Goal: Task Accomplishment & Management: Complete application form

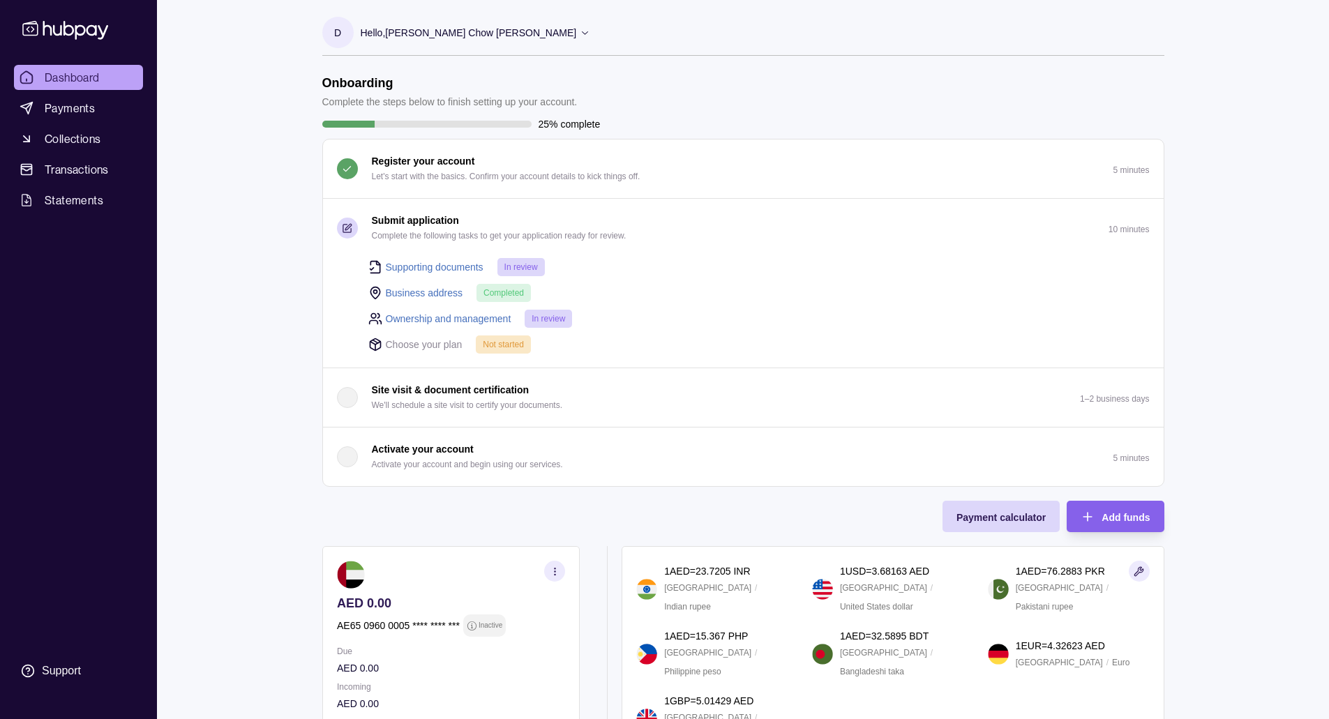
click at [419, 270] on link "Supporting documents" at bounding box center [435, 267] width 98 height 15
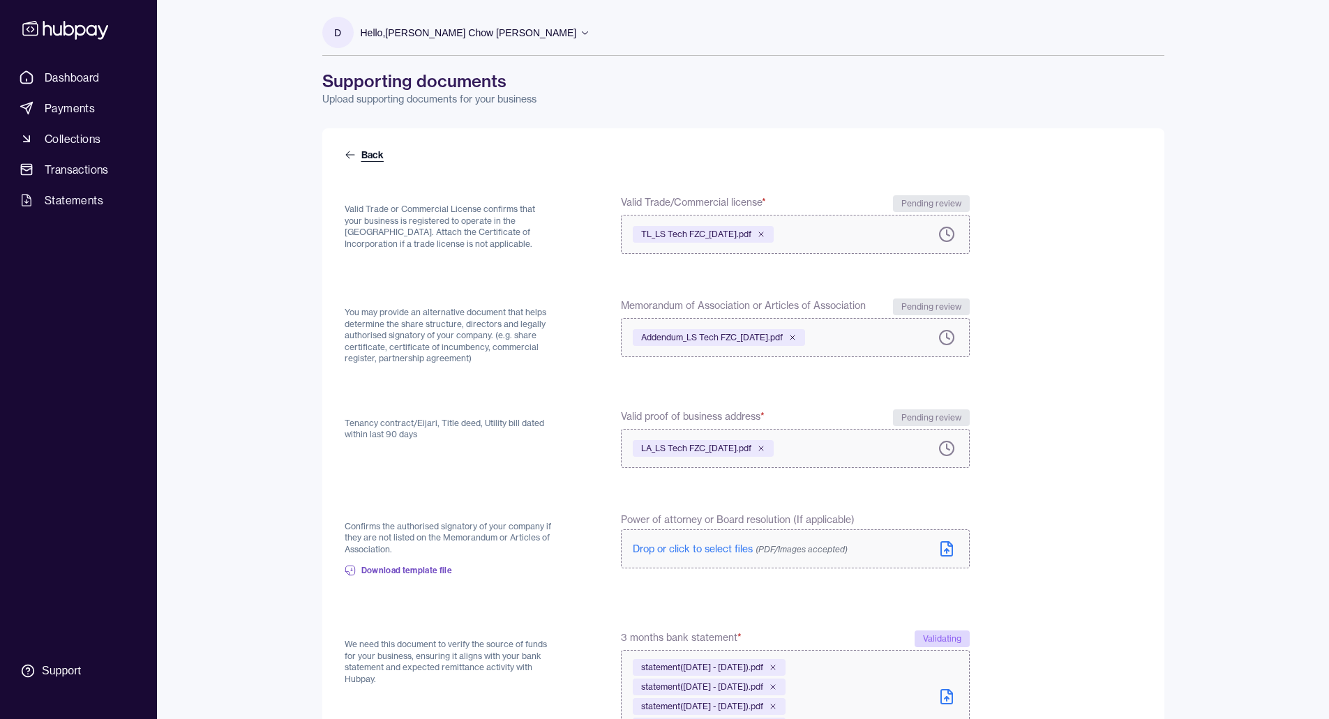
click at [369, 154] on link "Back" at bounding box center [366, 155] width 42 height 14
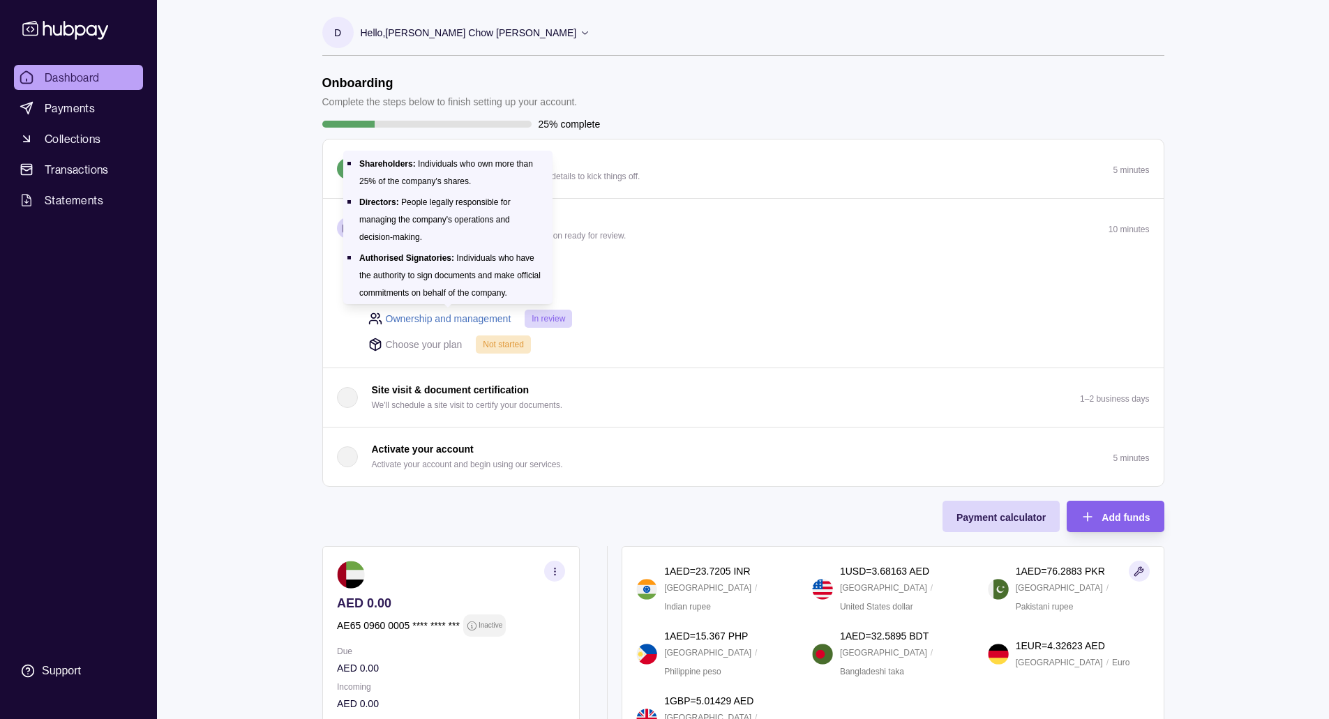
click at [423, 320] on link "Ownership and management" at bounding box center [449, 318] width 126 height 15
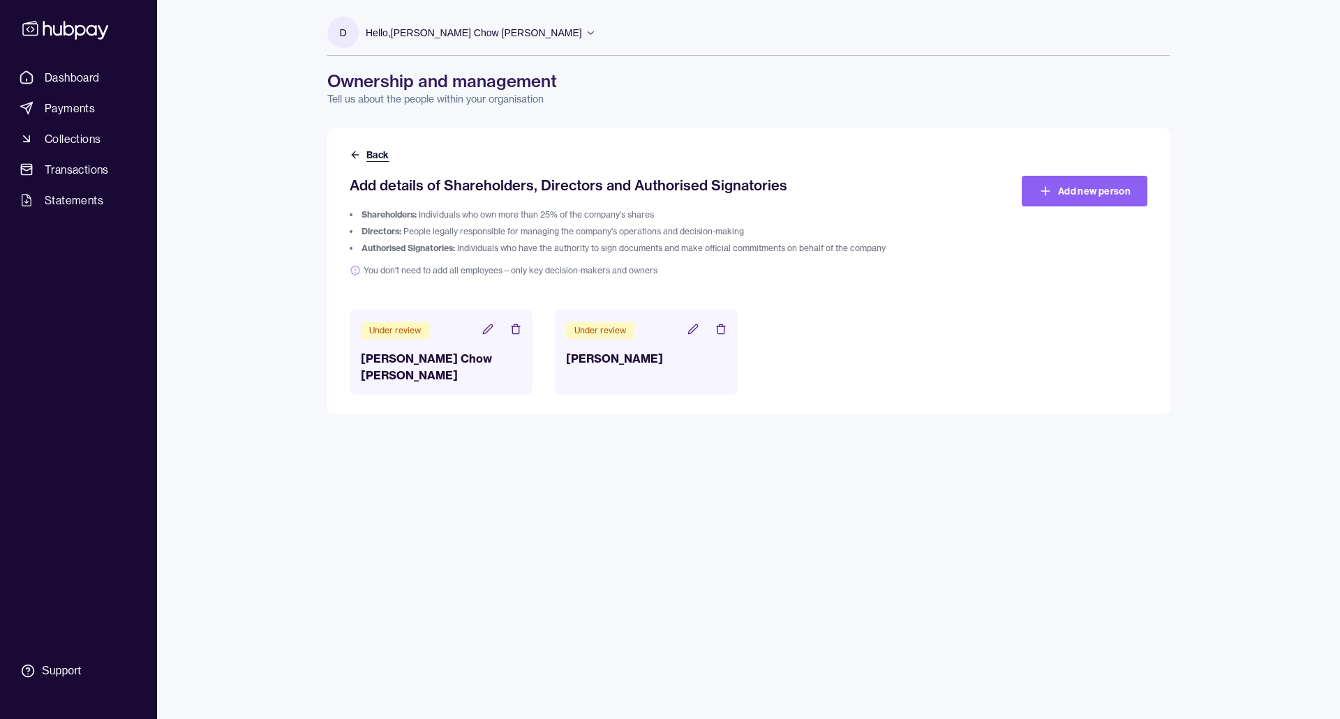
click at [375, 156] on button "Back" at bounding box center [371, 155] width 42 height 14
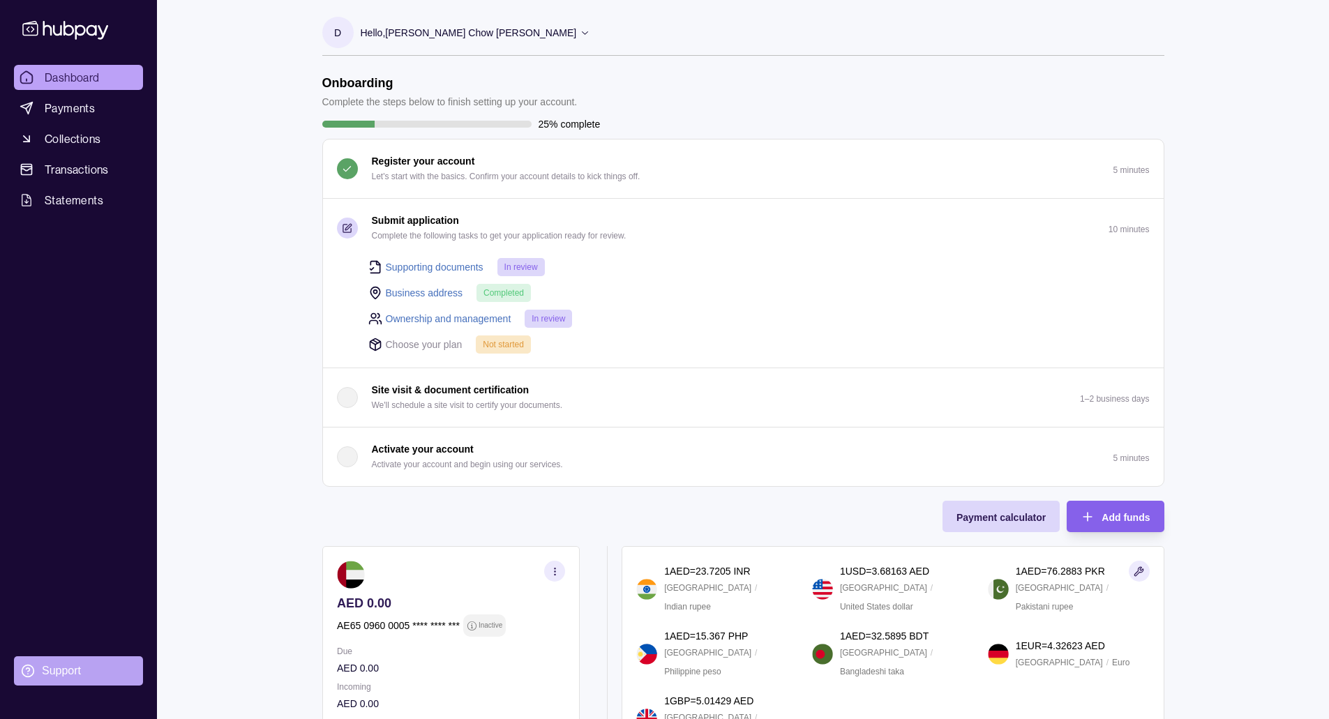
click at [60, 665] on div "Support" at bounding box center [61, 670] width 39 height 15
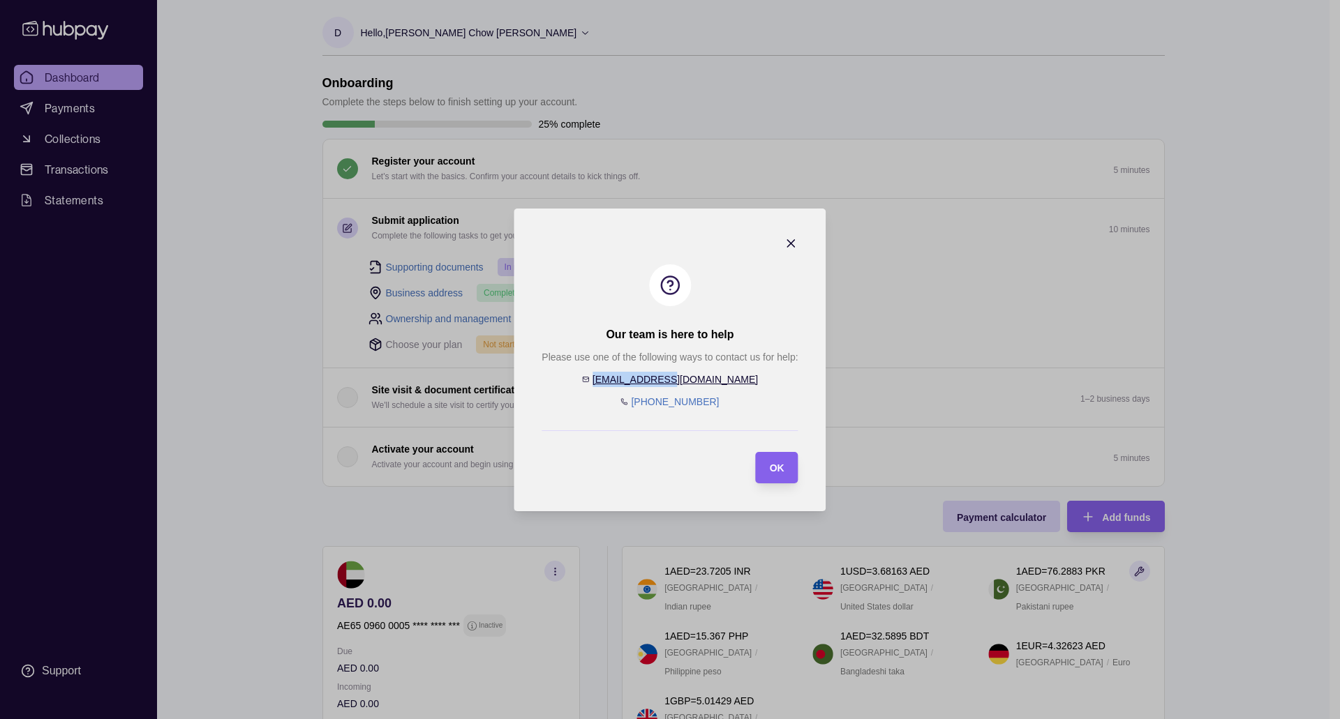
drag, startPoint x: 714, startPoint y: 380, endPoint x: 638, endPoint y: 382, distance: 76.1
click at [638, 382] on div "Please use one of the following ways to contact us for help: [EMAIL_ADDRESS][DO…" at bounding box center [669, 380] width 256 height 60
click at [783, 460] on div "OK" at bounding box center [777, 467] width 15 height 17
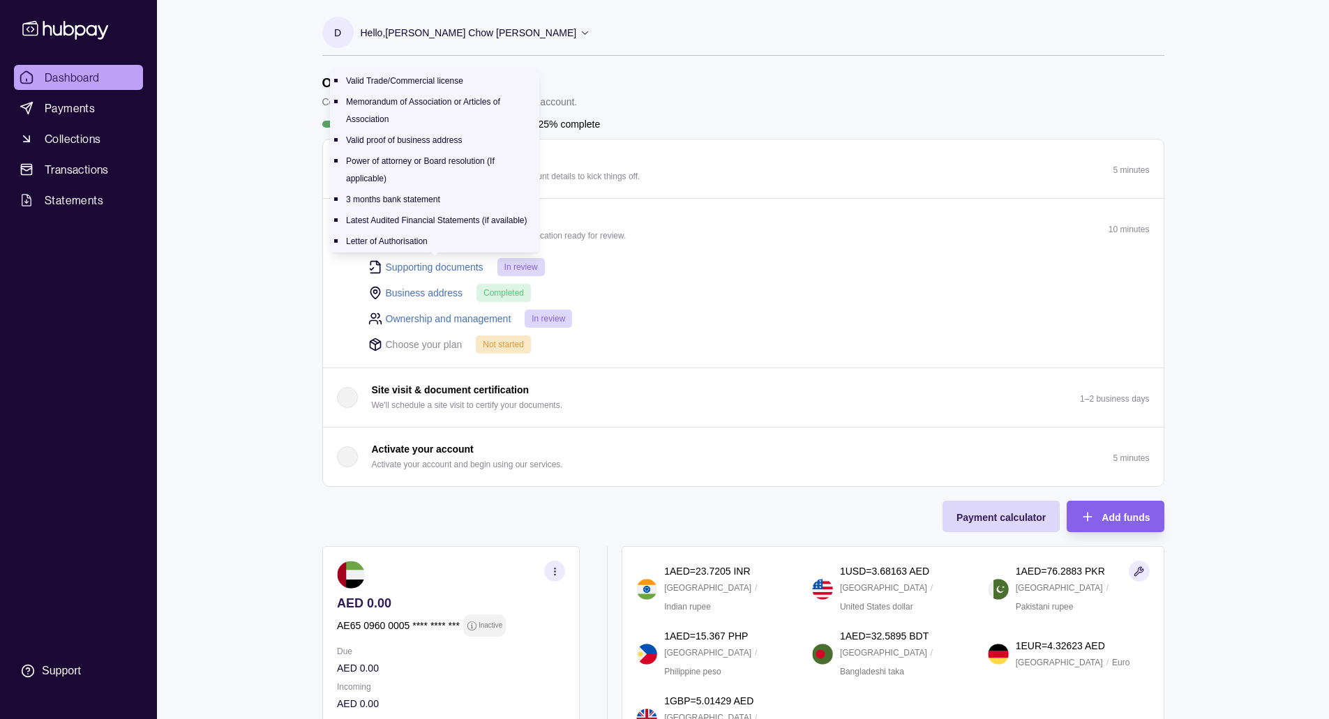
click at [409, 264] on link "Supporting documents" at bounding box center [435, 267] width 98 height 15
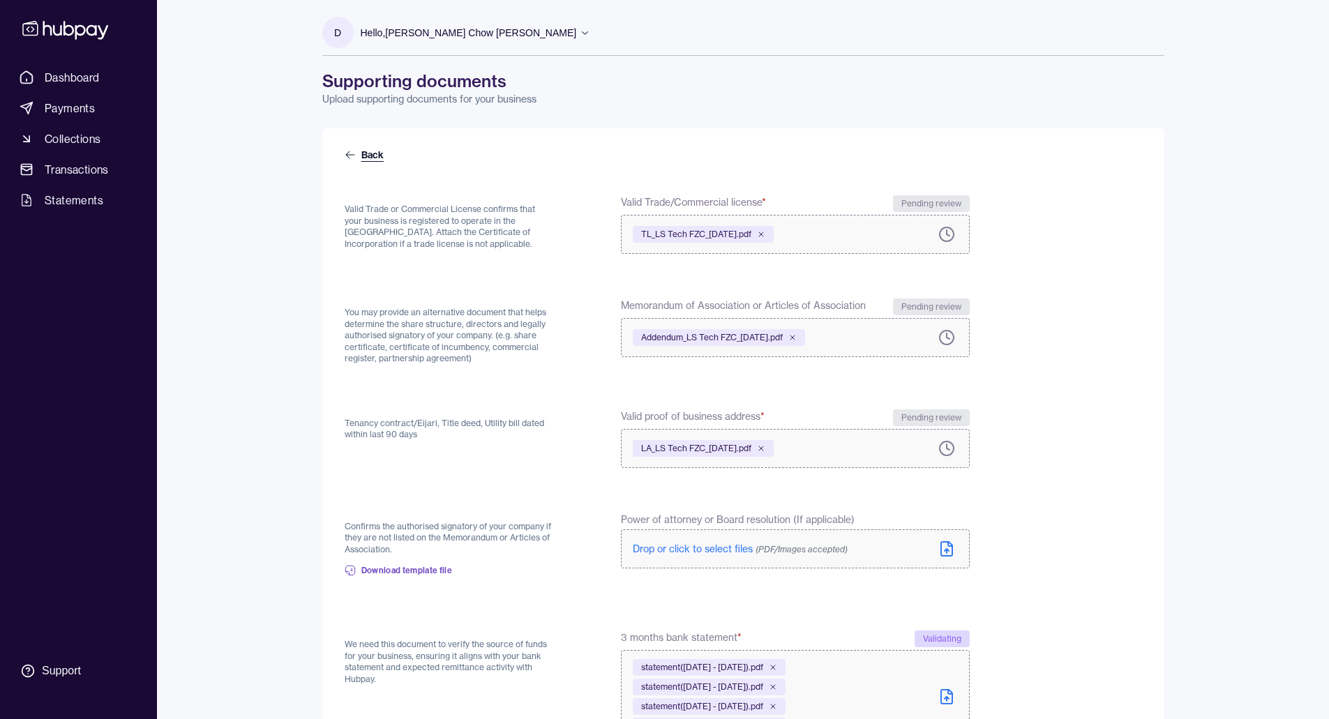
click at [370, 153] on link "Back" at bounding box center [366, 155] width 42 height 14
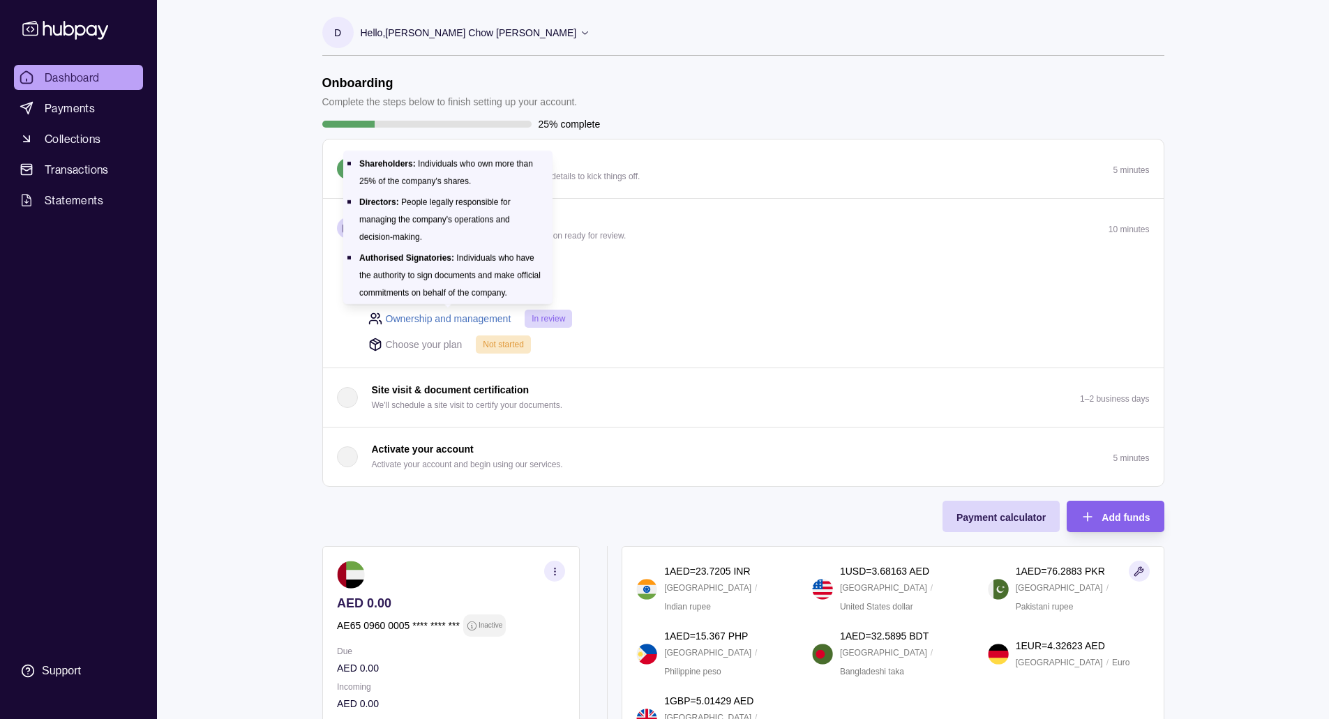
click at [431, 317] on link "Ownership and management" at bounding box center [449, 318] width 126 height 15
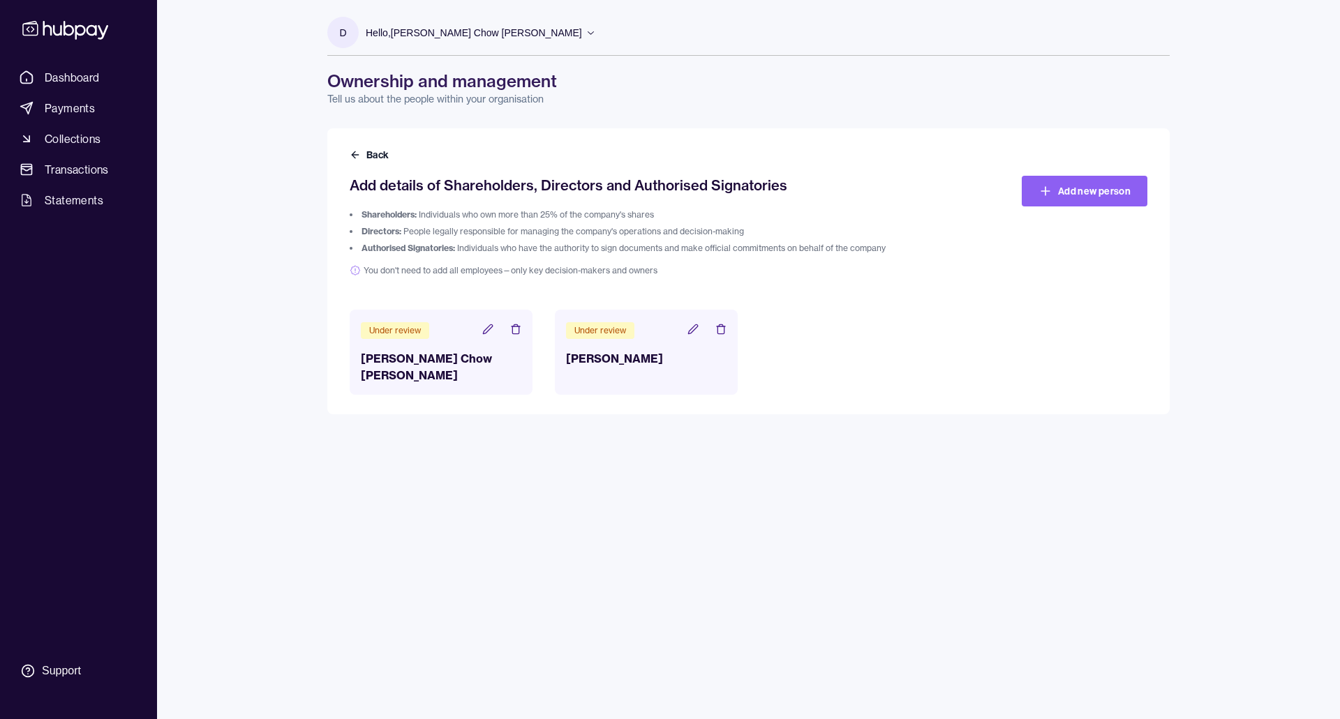
click at [488, 330] on icon at bounding box center [487, 328] width 9 height 9
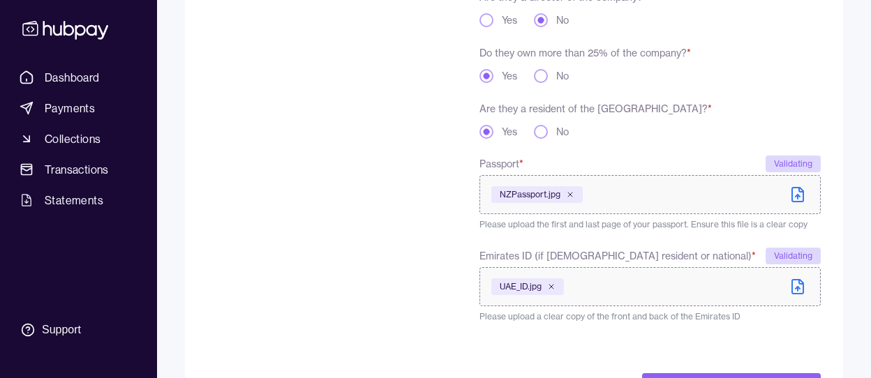
scroll to position [395, 0]
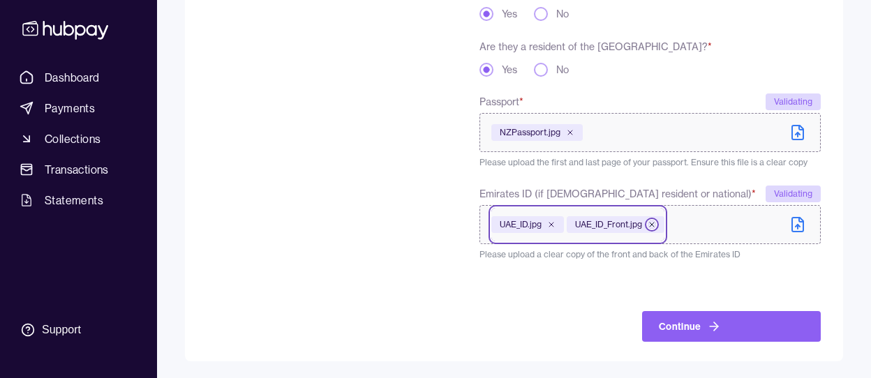
click at [652, 227] on icon at bounding box center [651, 224] width 8 height 8
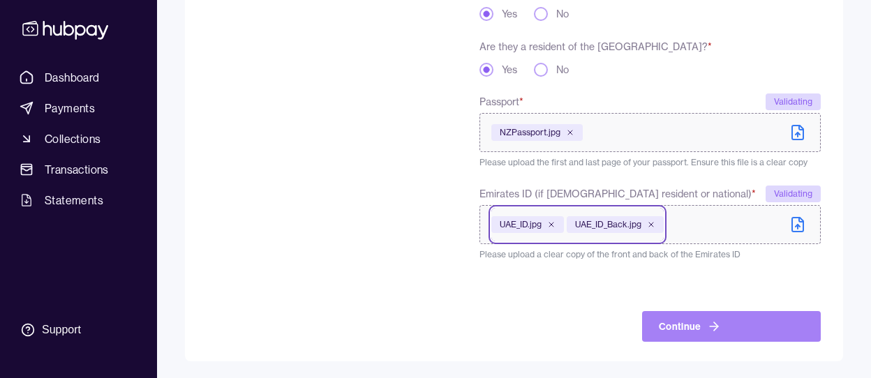
click at [712, 333] on icon "submit" at bounding box center [714, 327] width 14 height 14
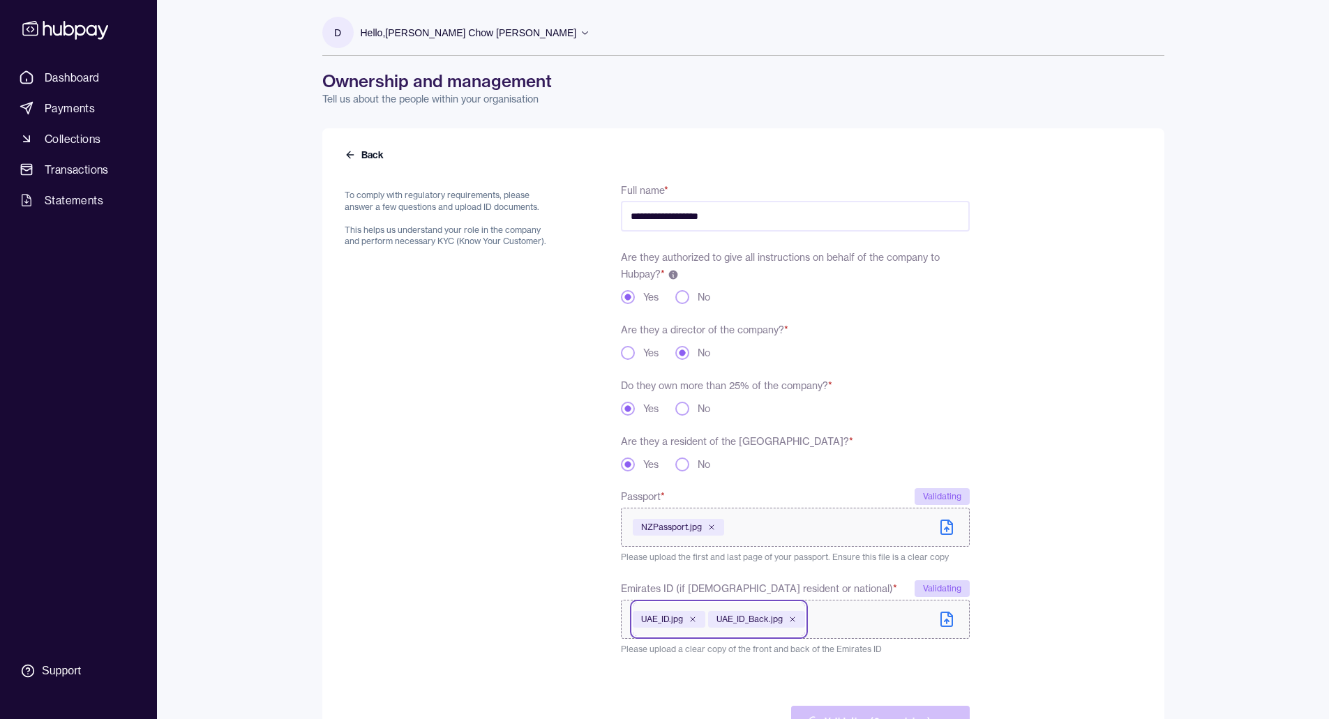
scroll to position [84, 0]
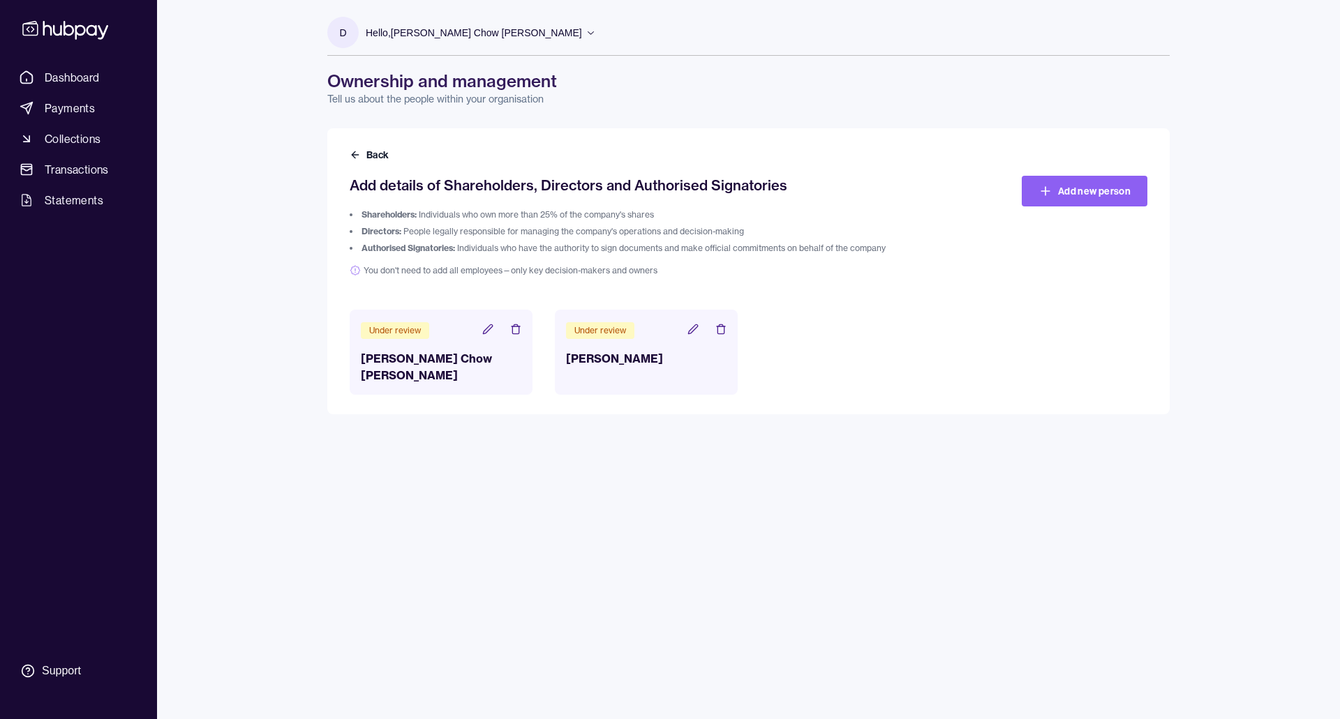
click at [426, 34] on p "Hello, [PERSON_NAME] Chow [PERSON_NAME]" at bounding box center [474, 32] width 216 height 15
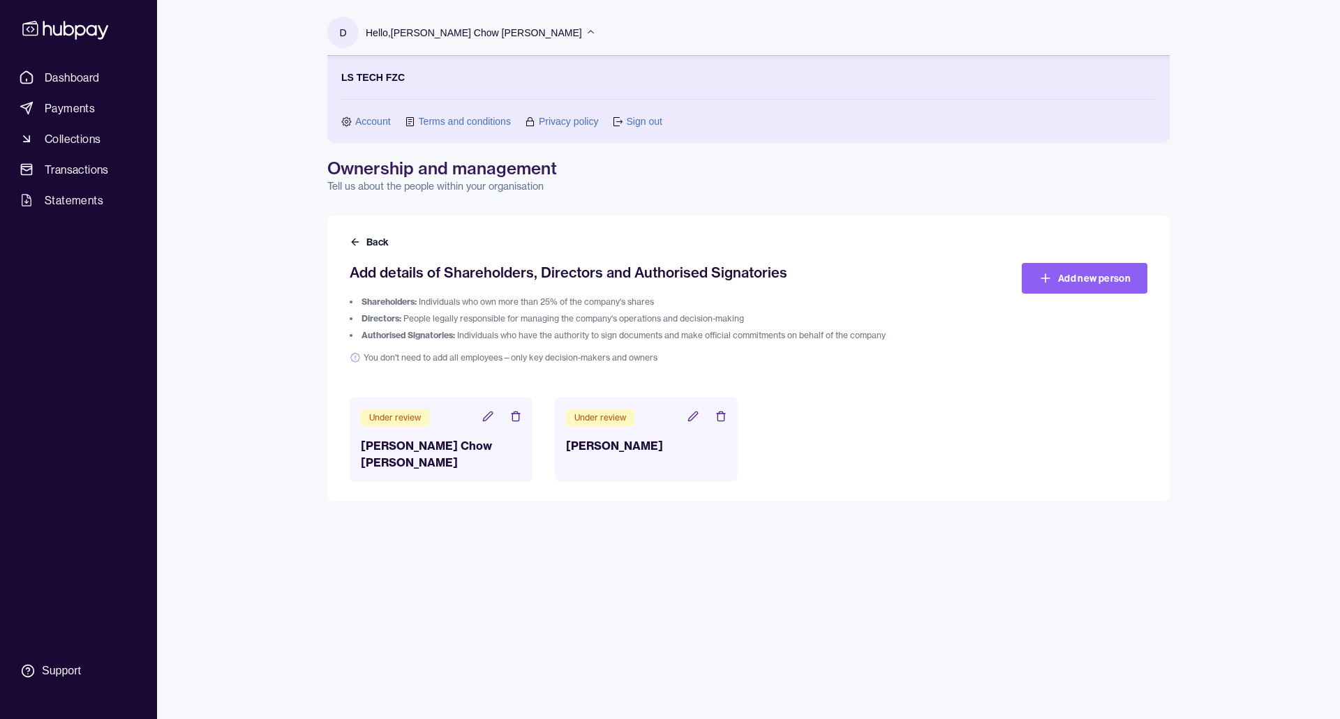
click at [367, 123] on link "Account" at bounding box center [373, 121] width 36 height 15
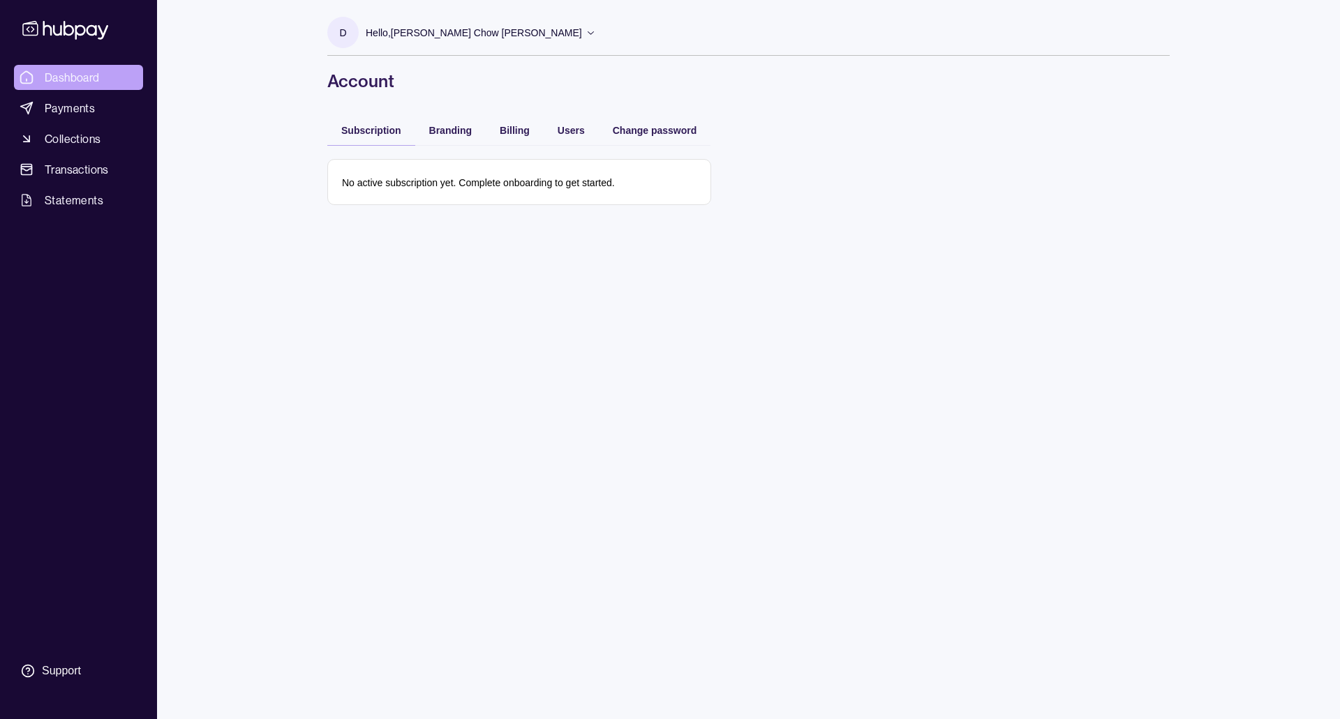
click at [96, 77] on span "Dashboard" at bounding box center [72, 77] width 55 height 17
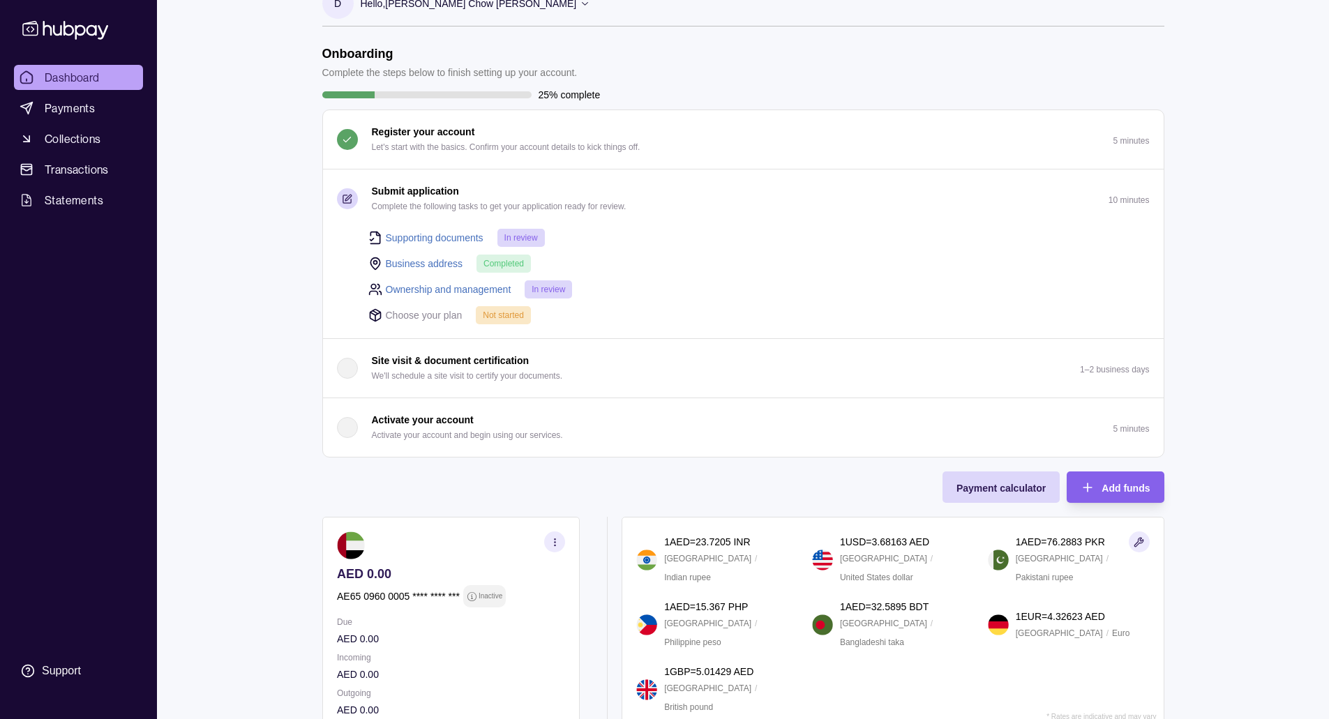
scroll to position [15, 0]
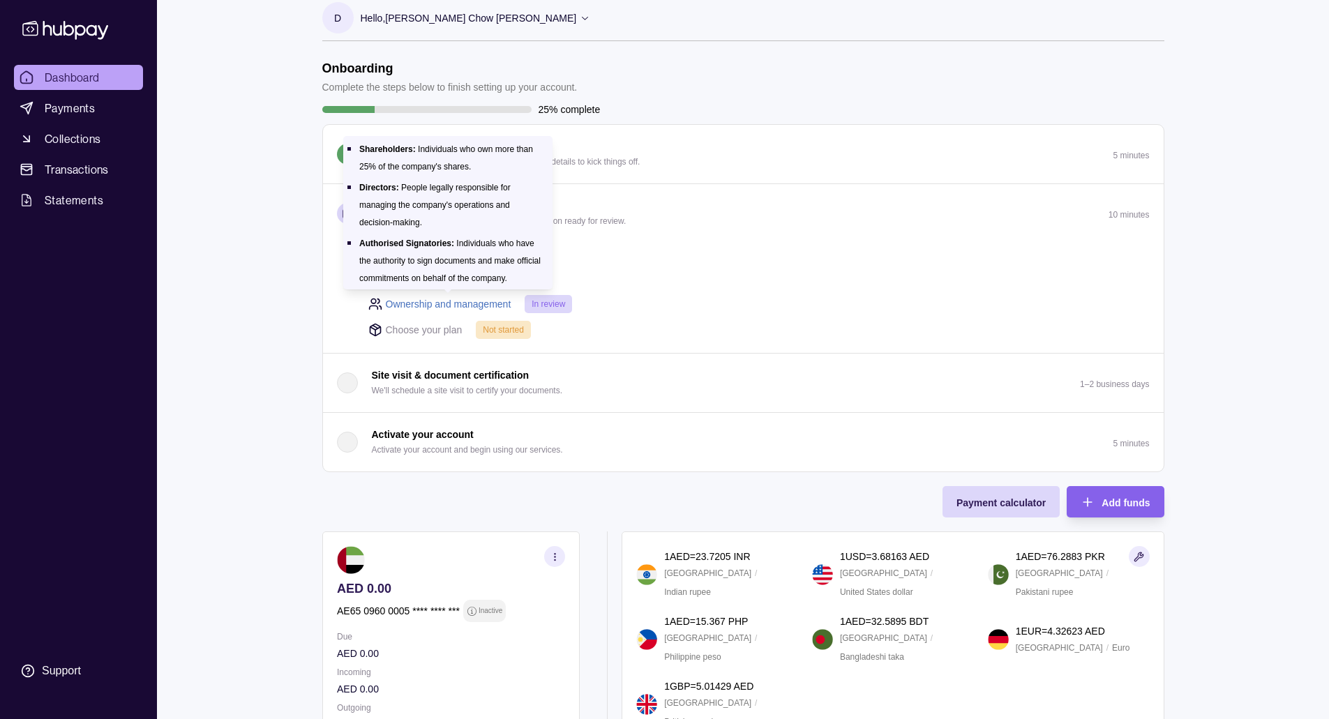
click at [428, 300] on link "Ownership and management" at bounding box center [449, 304] width 126 height 15
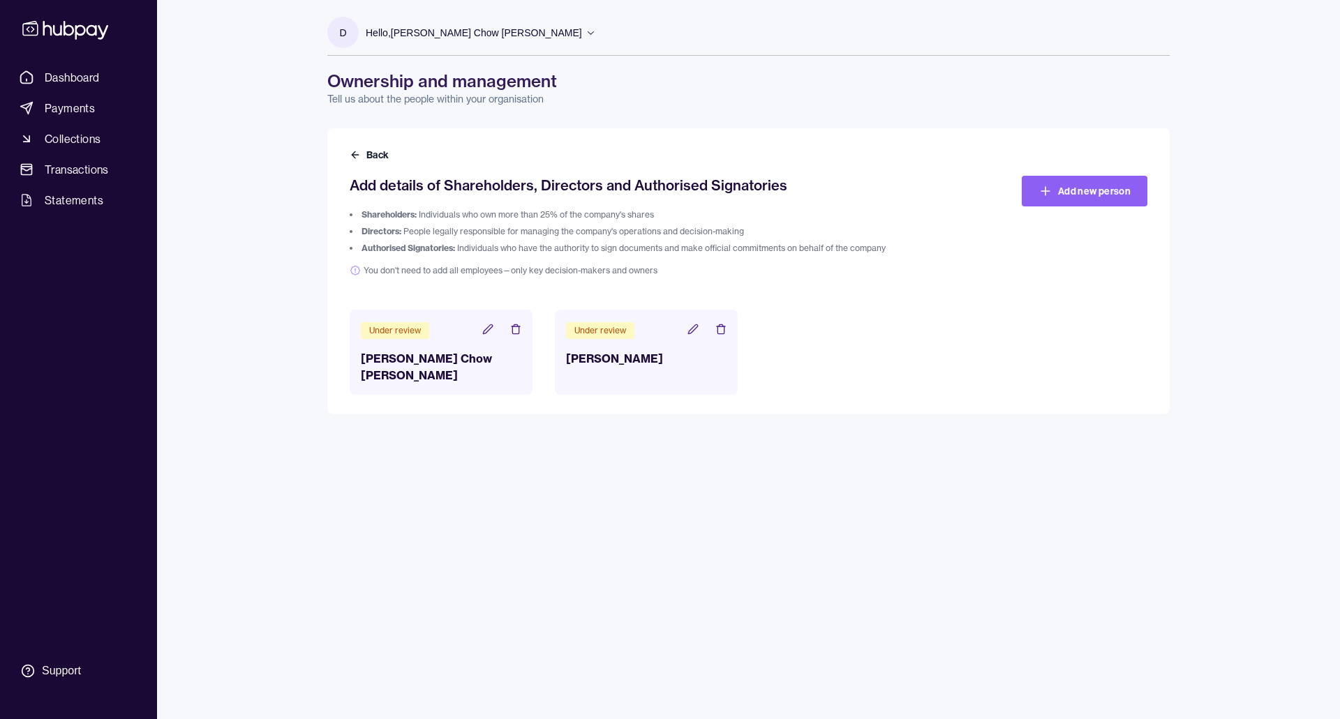
click at [487, 331] on icon at bounding box center [487, 328] width 9 height 9
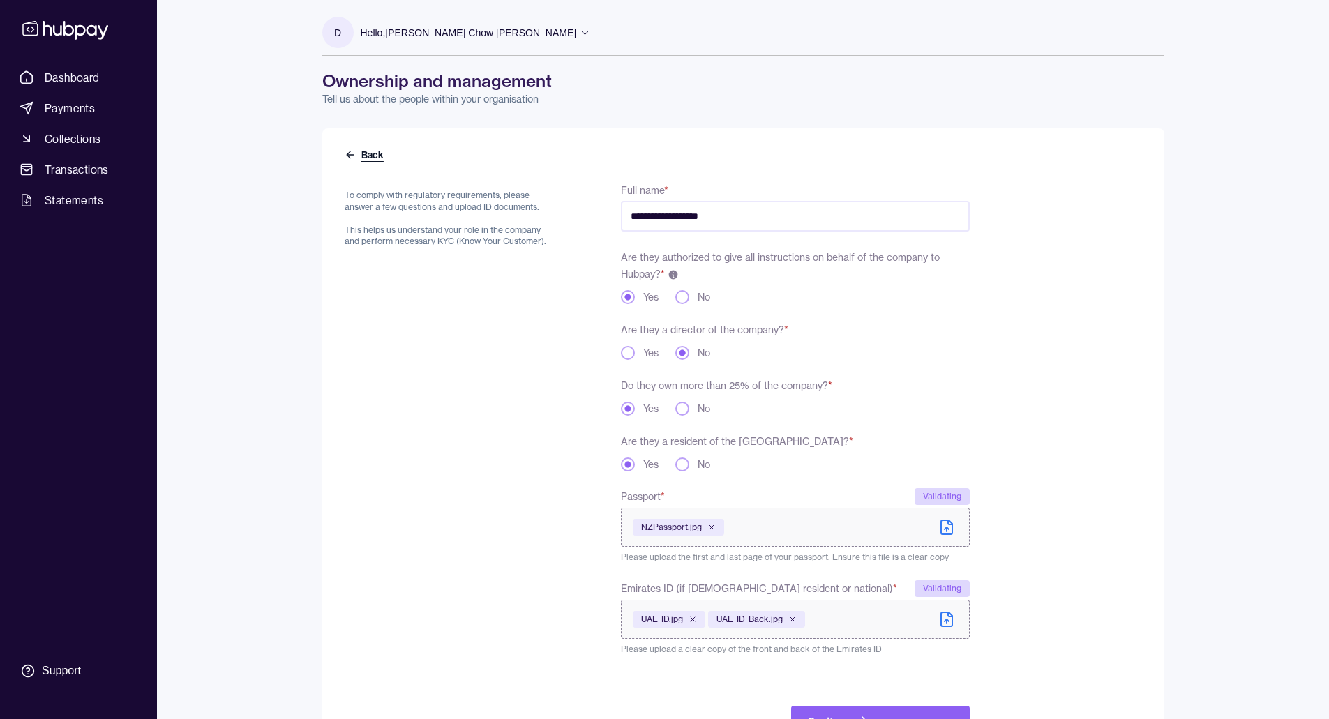
click at [373, 157] on button "Back" at bounding box center [366, 155] width 42 height 14
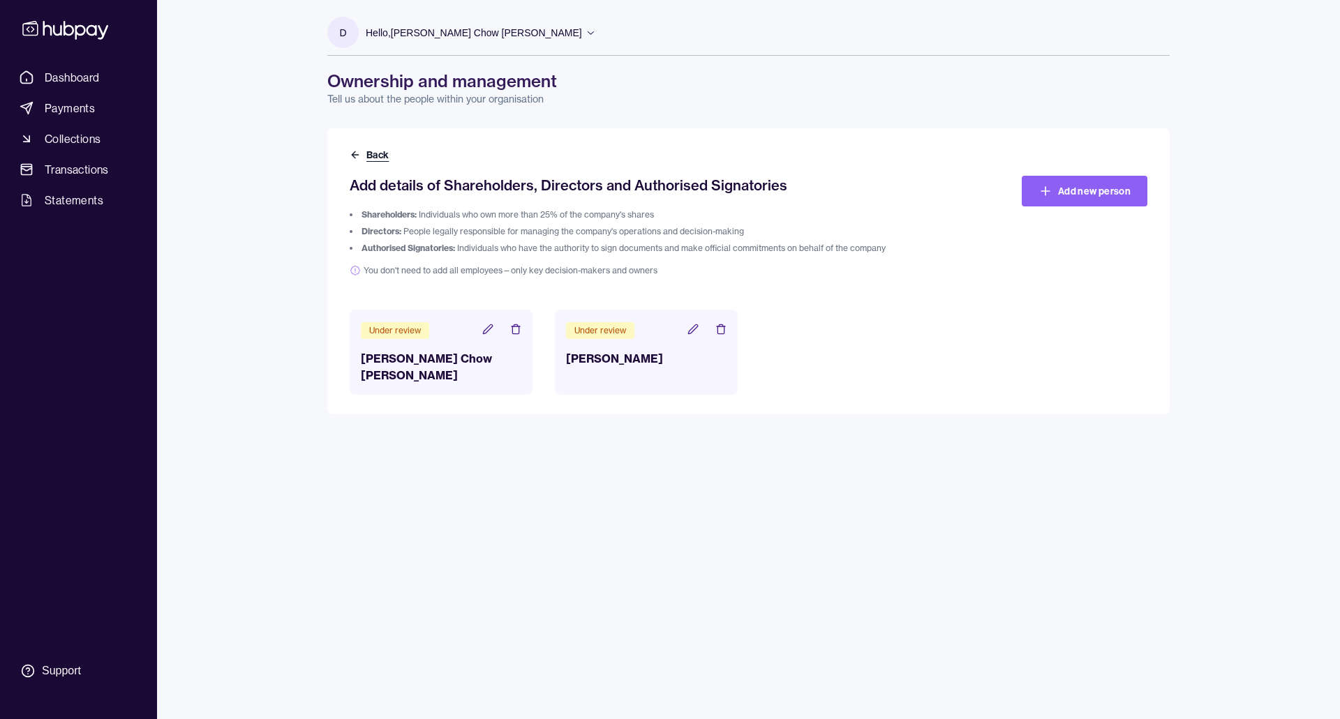
click at [382, 158] on button "Back" at bounding box center [371, 155] width 42 height 14
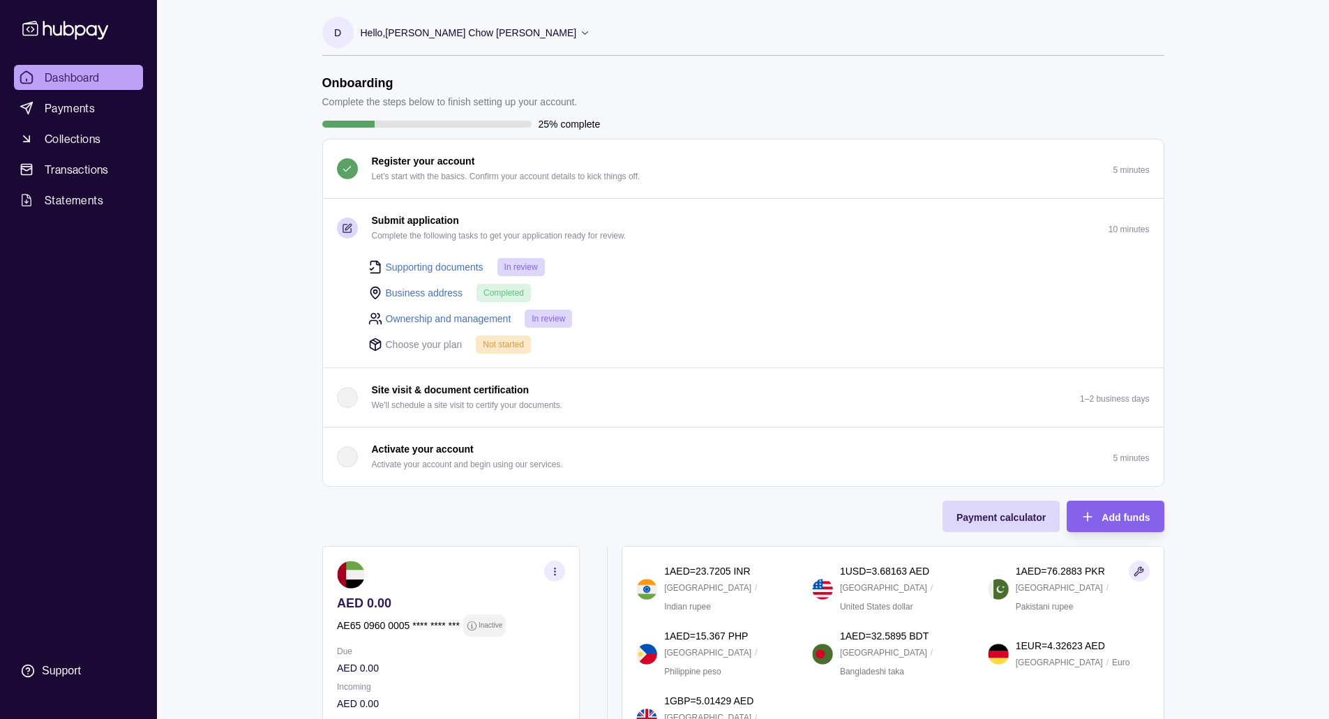
click at [419, 343] on p "Choose your plan" at bounding box center [424, 344] width 77 height 15
click at [375, 343] on icon at bounding box center [375, 345] width 14 height 14
click at [512, 345] on span "Not started" at bounding box center [503, 345] width 41 height 10
click at [437, 346] on p "Choose your plan" at bounding box center [424, 344] width 77 height 15
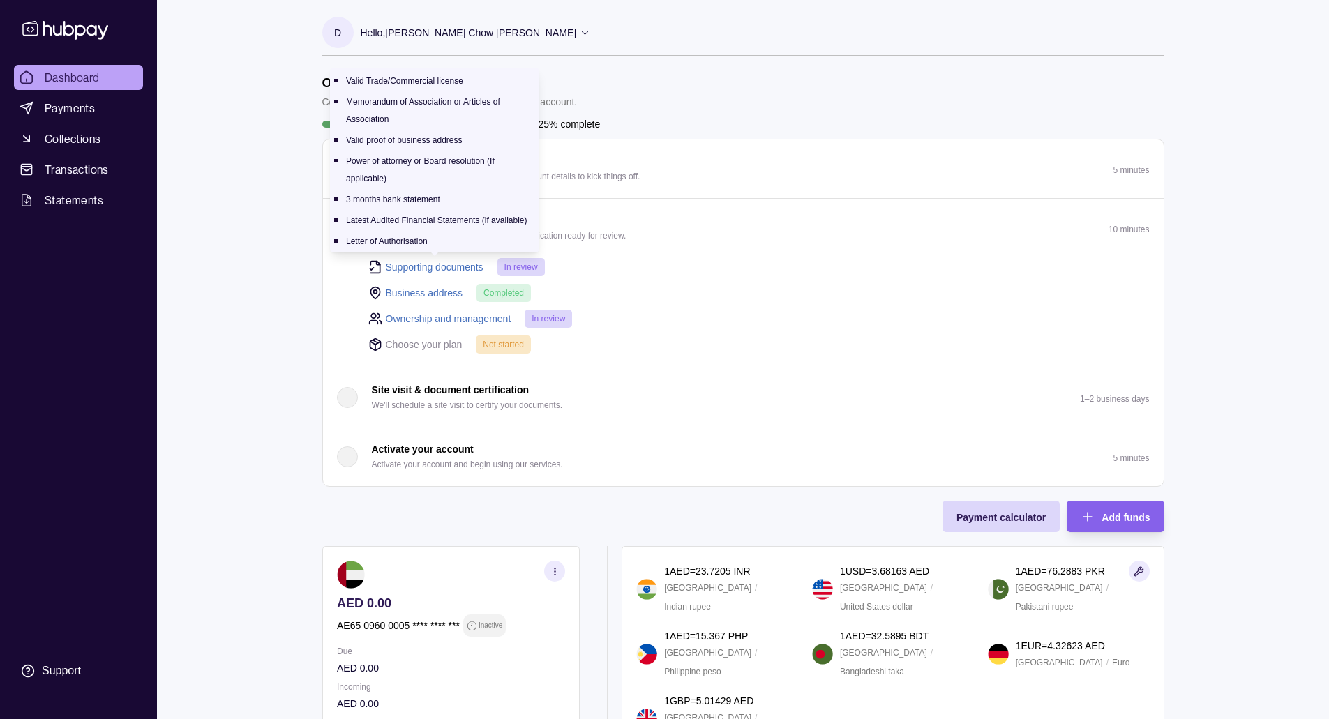
click at [417, 269] on link "Supporting documents" at bounding box center [435, 267] width 98 height 15
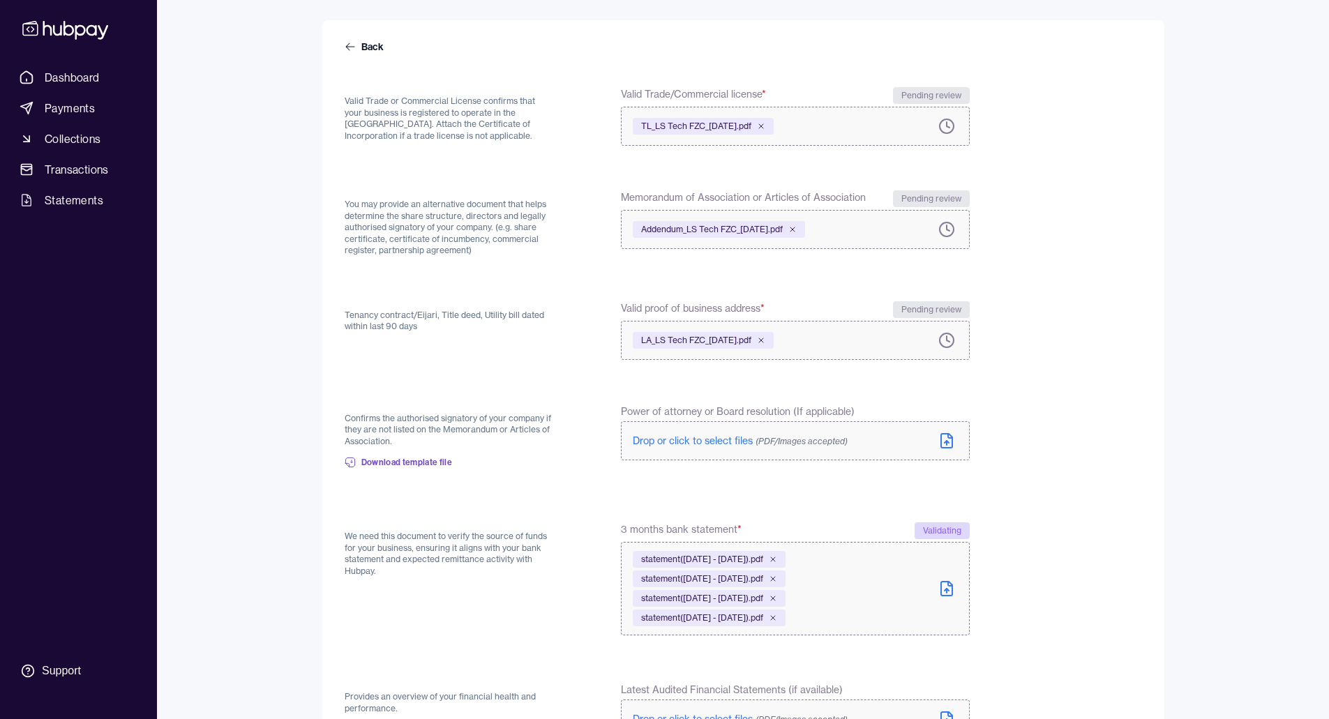
scroll to position [40, 0]
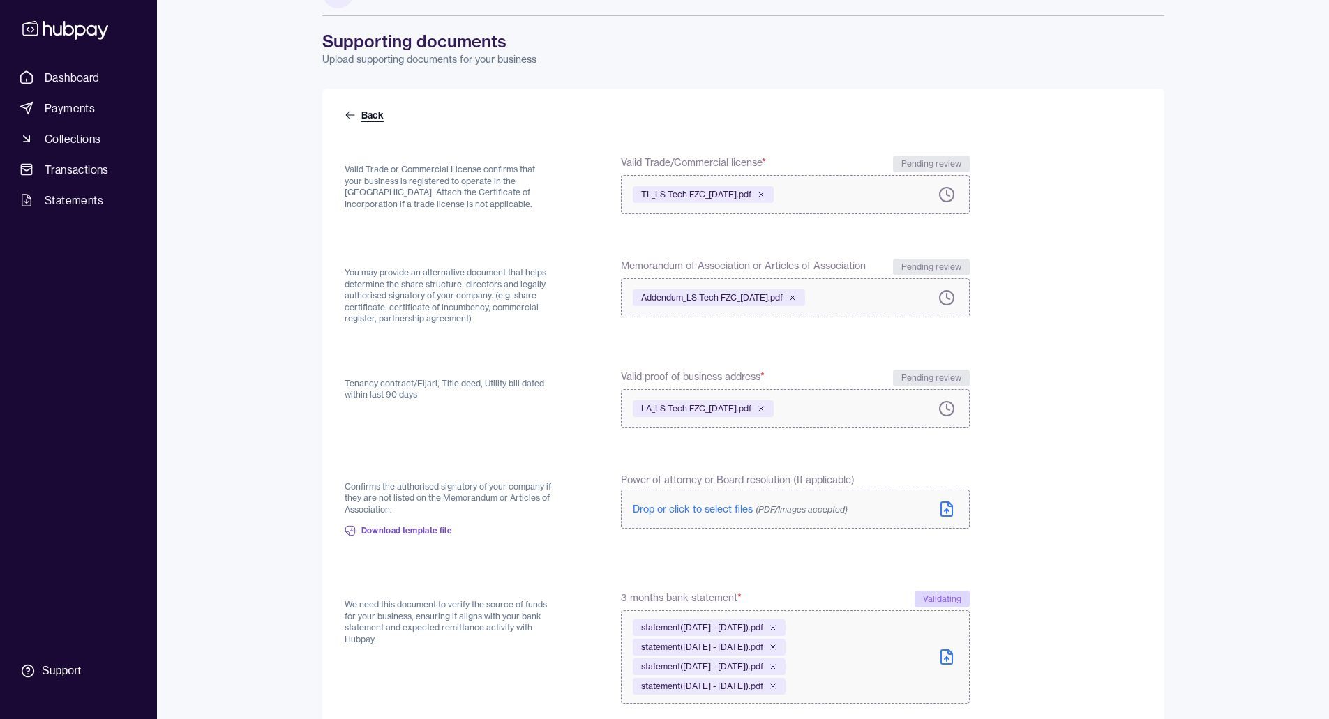
click at [373, 116] on link "Back" at bounding box center [366, 115] width 42 height 14
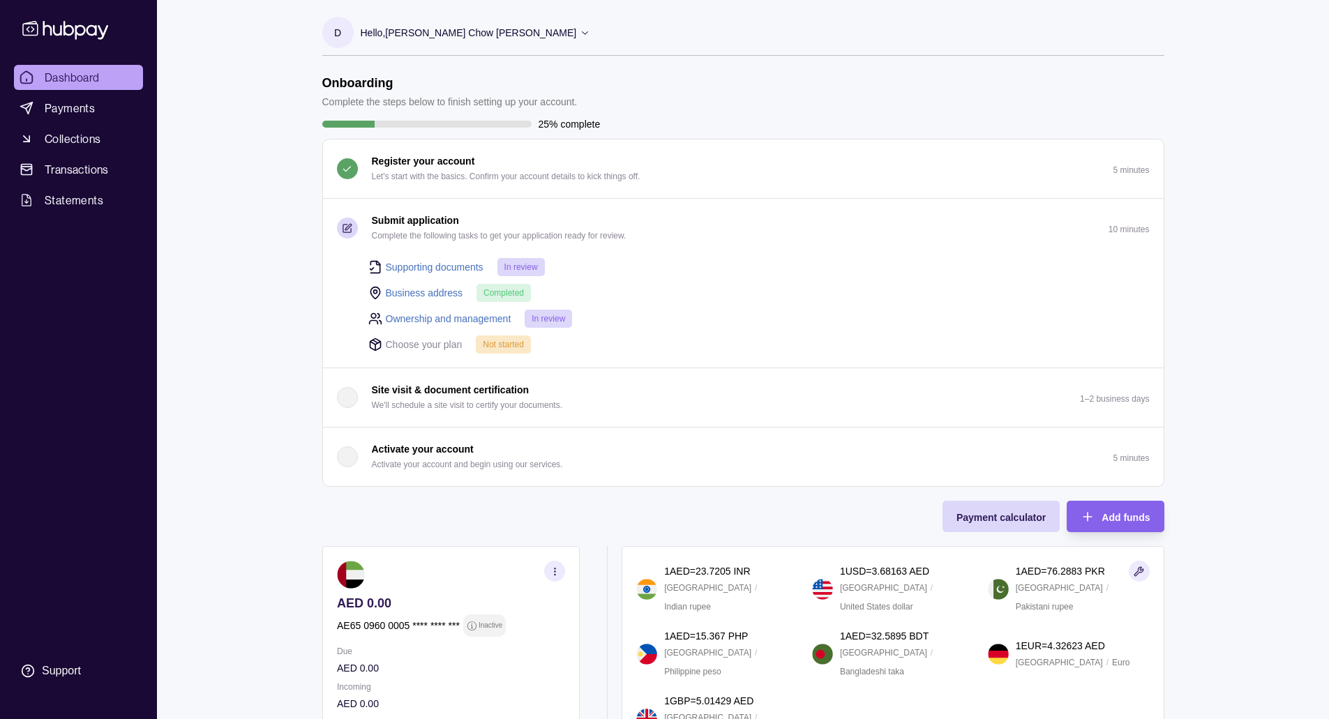
click at [421, 224] on p "Submit application" at bounding box center [415, 220] width 87 height 15
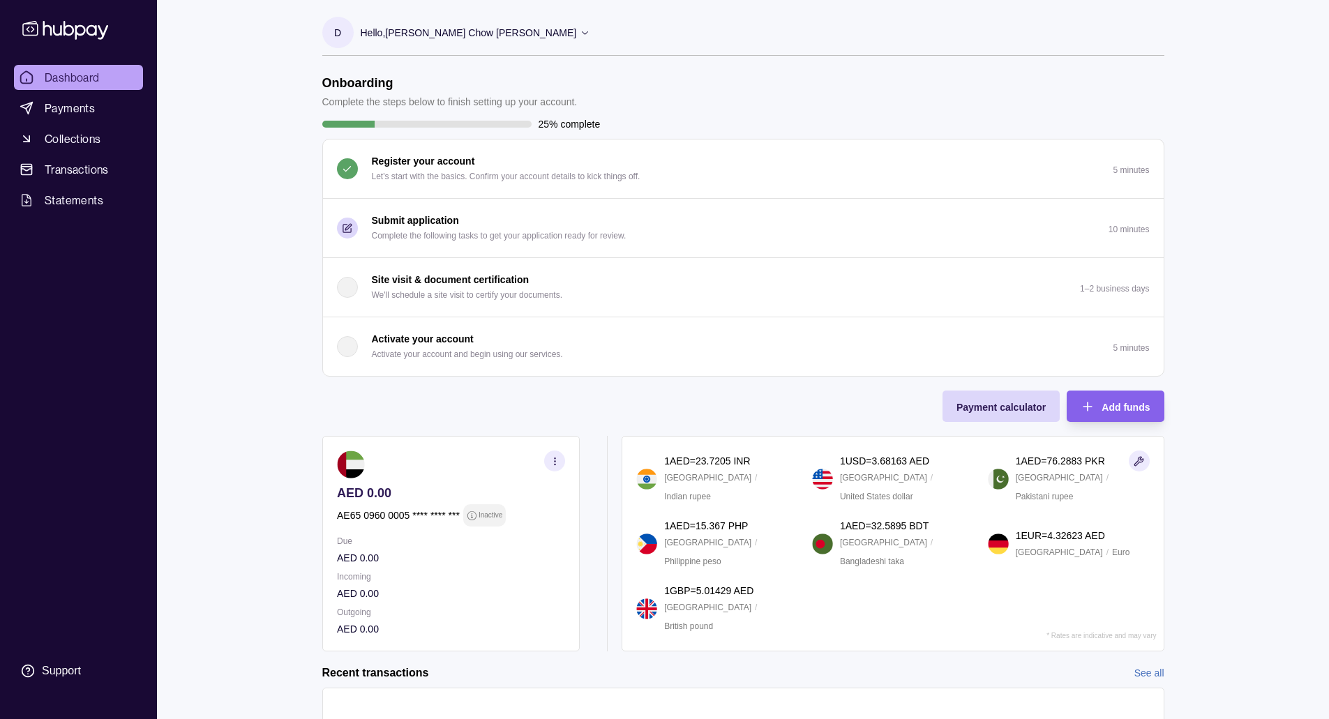
click at [405, 241] on p "Complete the following tasks to get your application ready for review." at bounding box center [499, 235] width 255 height 15
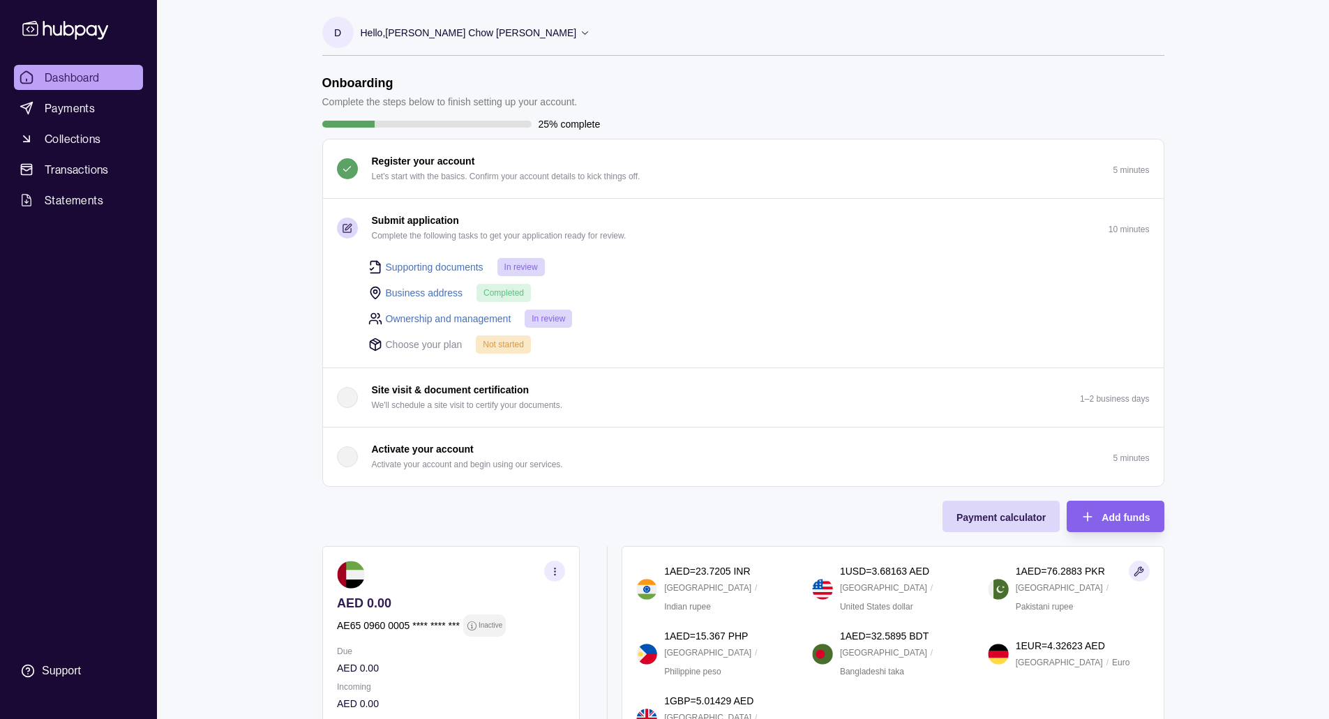
click at [432, 344] on p "Choose your plan" at bounding box center [424, 344] width 77 height 15
click at [373, 347] on icon at bounding box center [375, 345] width 14 height 14
click at [373, 338] on icon at bounding box center [375, 345] width 14 height 14
click at [511, 346] on span "Not started" at bounding box center [503, 345] width 41 height 10
click at [470, 345] on div "Choose your plan Not started" at bounding box center [758, 344] width 781 height 19
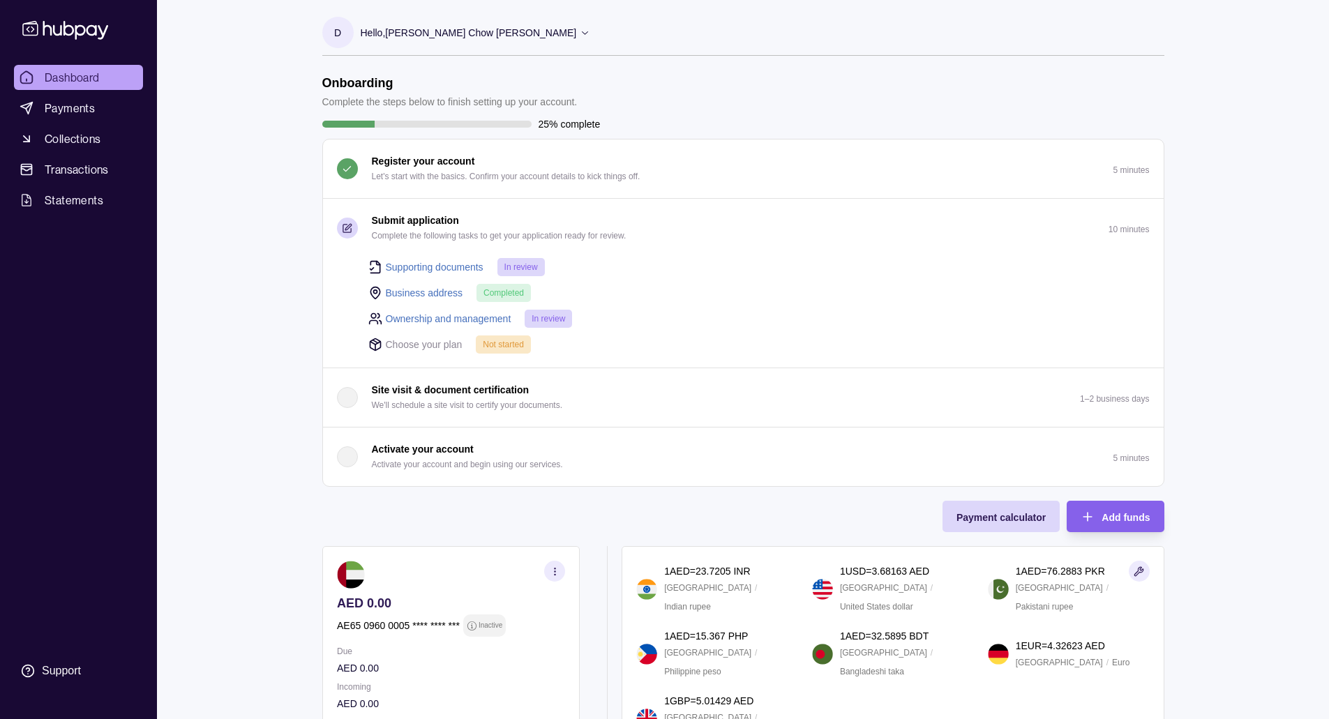
click at [453, 343] on p "Choose your plan" at bounding box center [424, 344] width 77 height 15
drag, startPoint x: 450, startPoint y: 343, endPoint x: 379, endPoint y: 339, distance: 71.3
click at [379, 339] on section "Choose your plan" at bounding box center [415, 344] width 94 height 15
click at [533, 343] on div "Choose your plan Not started" at bounding box center [758, 344] width 781 height 19
